Goal: Obtain resource: Download file/media

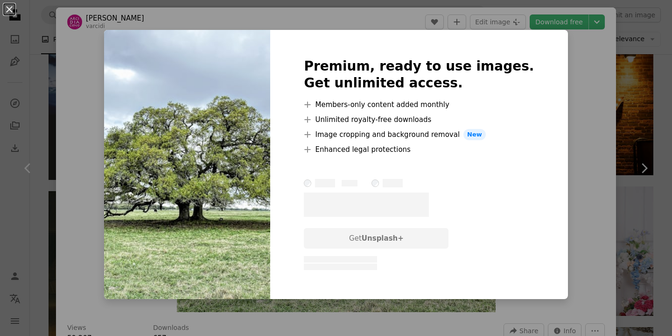
scroll to position [30, 0]
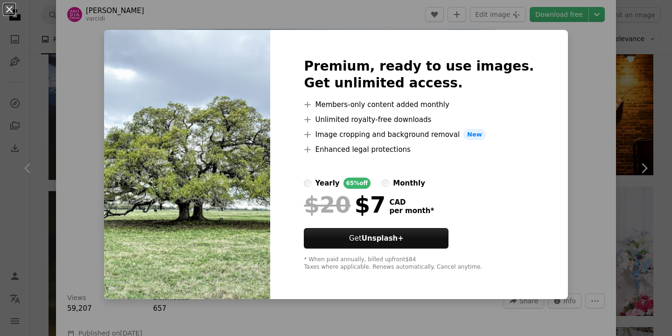
click at [560, 102] on div "An X shape Premium, ready to use images. Get unlimited access. A plus sign Memb…" at bounding box center [336, 168] width 672 height 336
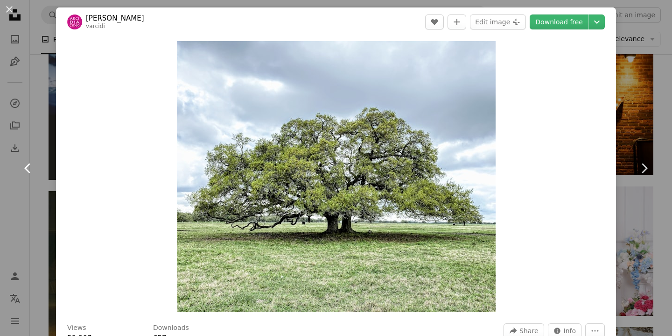
click at [42, 154] on link "Chevron left" at bounding box center [28, 168] width 56 height 90
click at [43, 135] on link "Chevron left" at bounding box center [28, 168] width 56 height 90
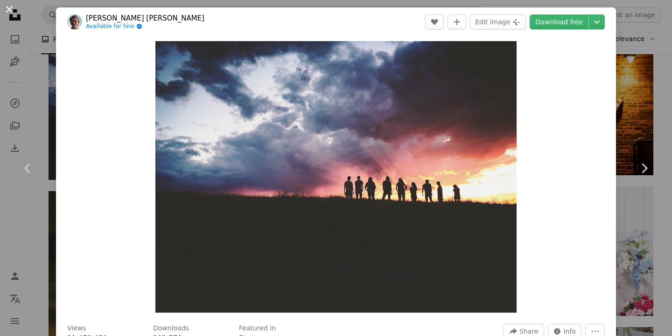
click at [10, 10] on button "An X shape" at bounding box center [9, 9] width 11 height 11
